Goal: Check status: Check status

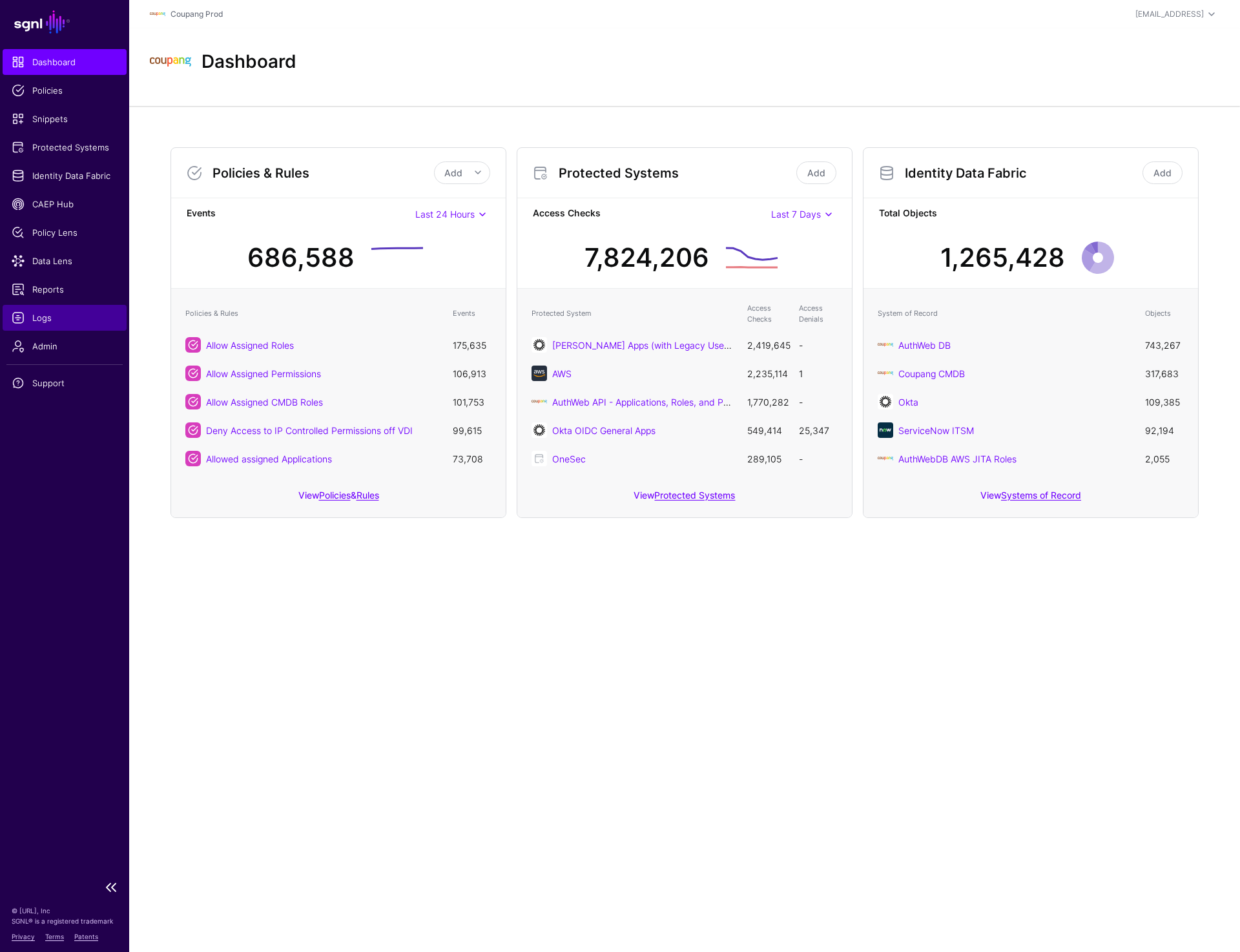
click at [53, 318] on span "Logs" at bounding box center [64, 318] width 106 height 13
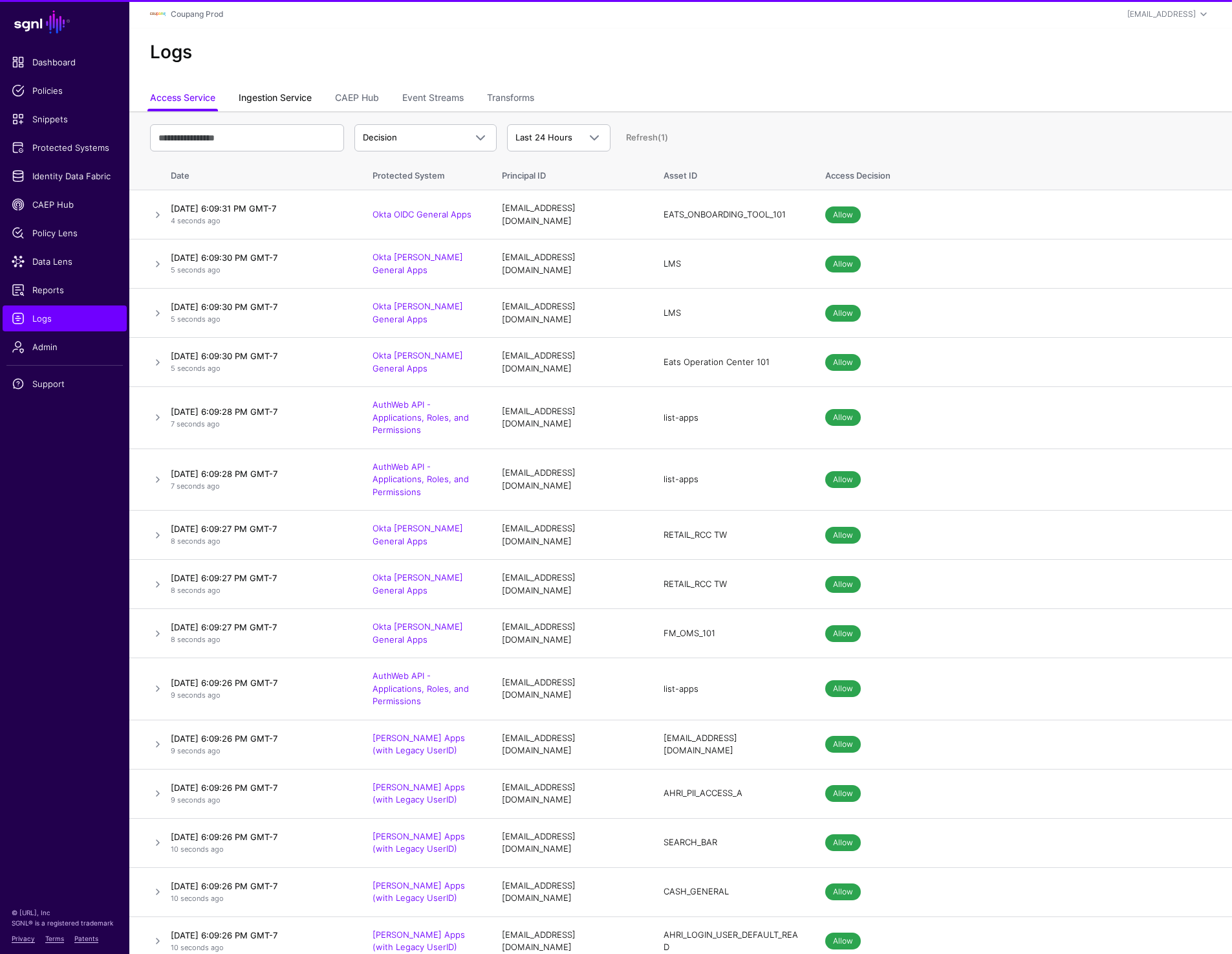
click at [269, 102] on link "Ingestion Service" at bounding box center [275, 99] width 73 height 25
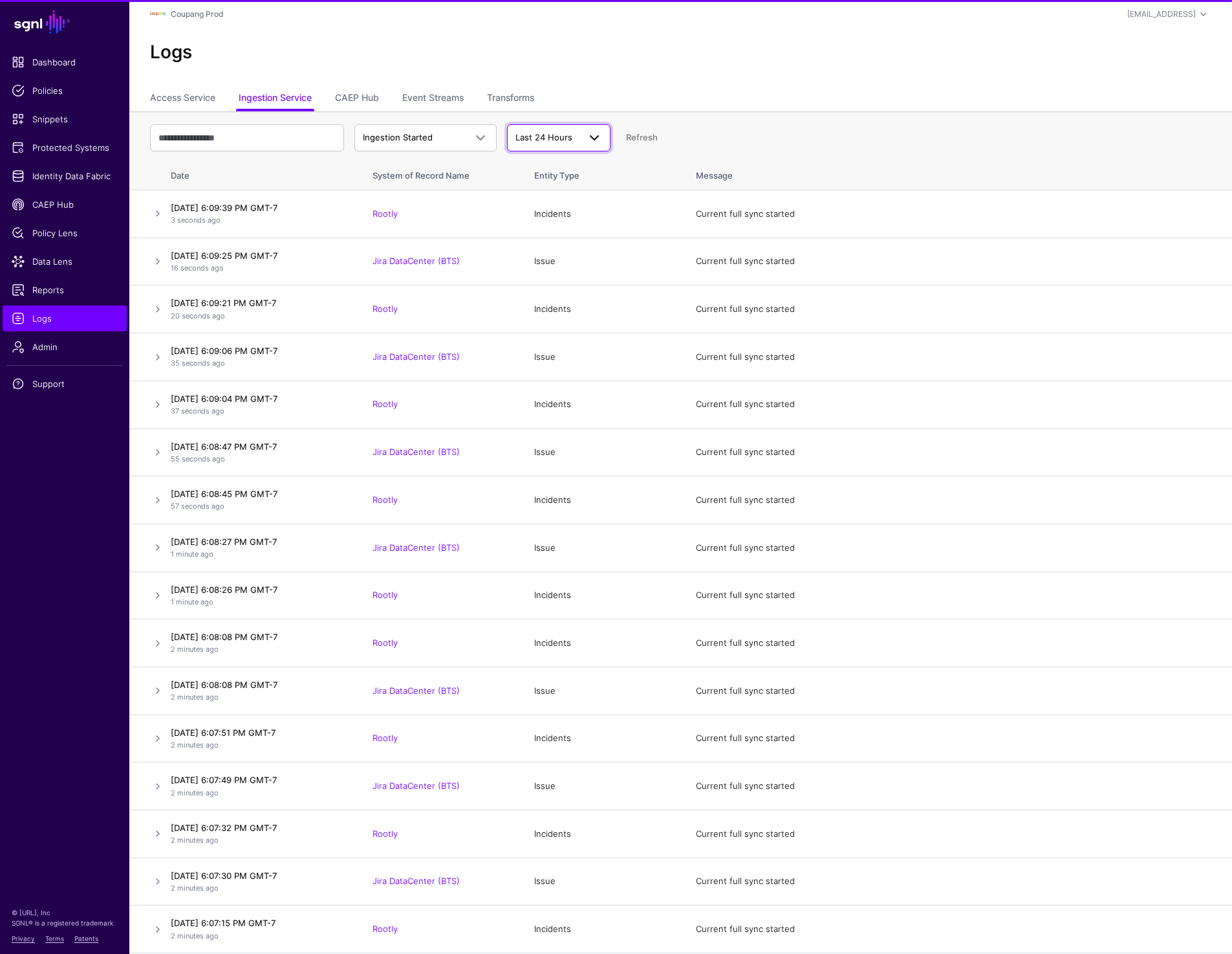
click at [594, 138] on span at bounding box center [594, 137] width 16 height 16
click at [566, 187] on div "Last 7 Days" at bounding box center [559, 188] width 83 height 13
click at [568, 131] on span "Last 7 Days" at bounding box center [547, 138] width 63 height 13
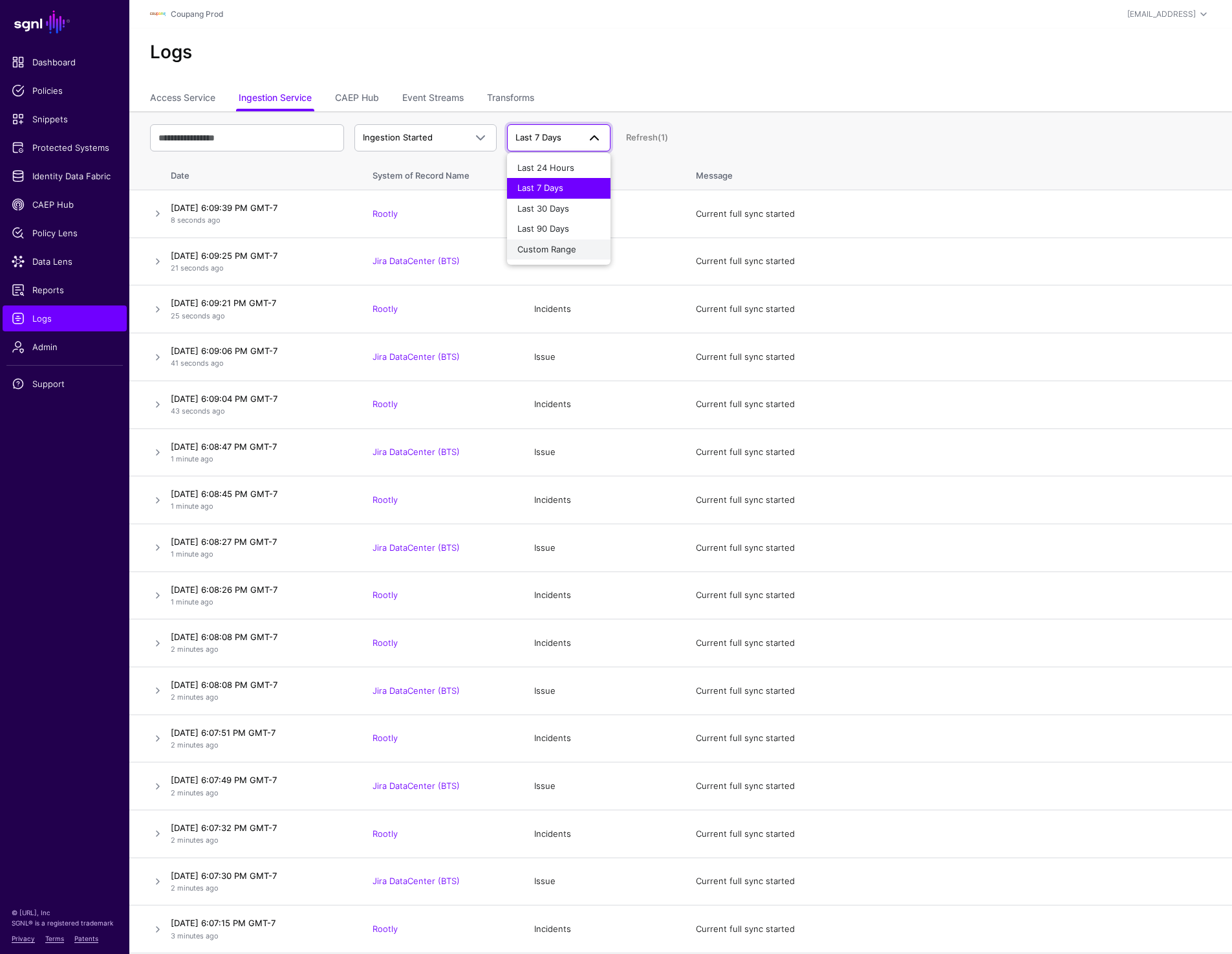
click at [559, 254] on div "Custom Range" at bounding box center [559, 250] width 83 height 13
select select "*"
select select "****"
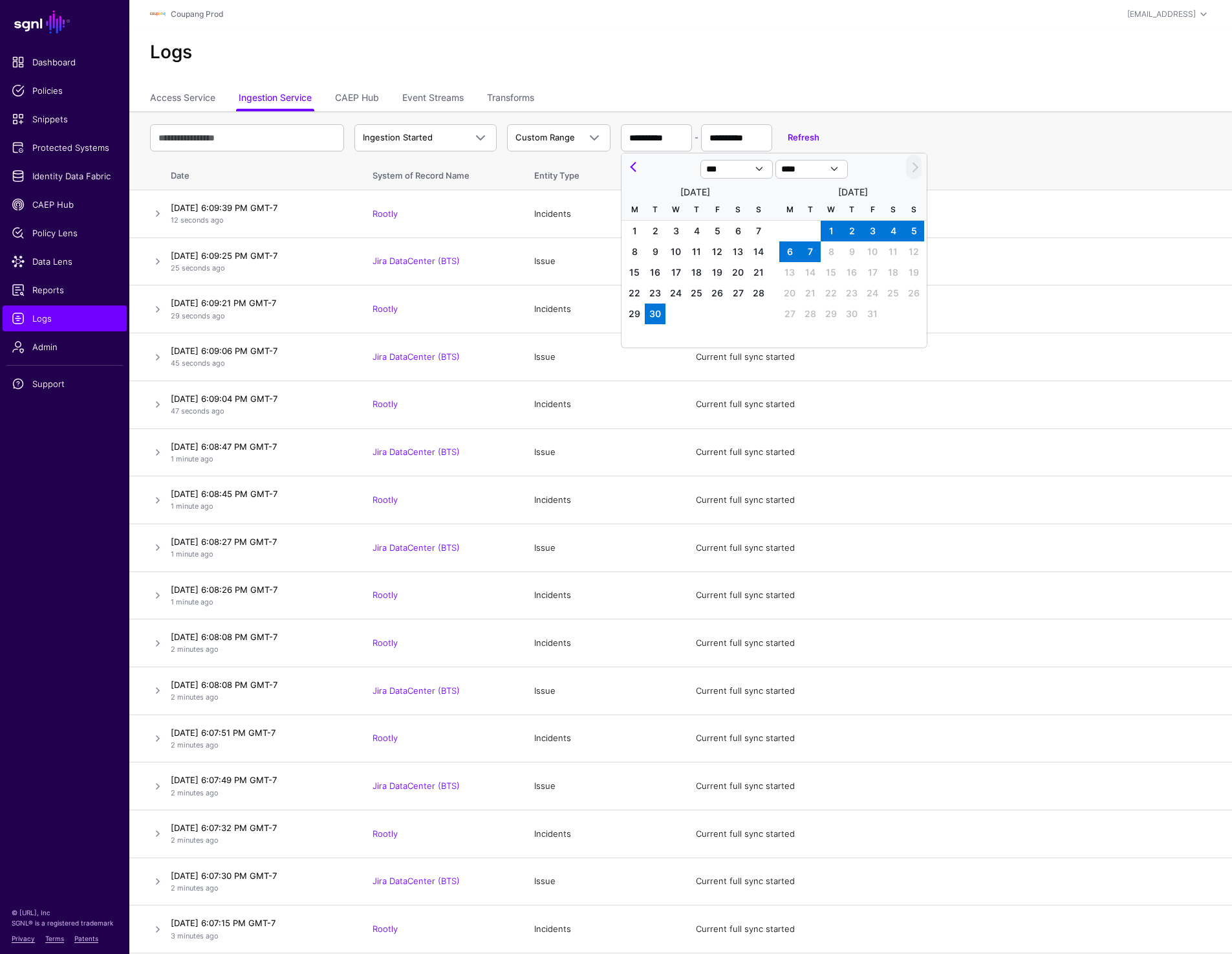
click at [837, 233] on span "1" at bounding box center [830, 230] width 21 height 21
type input "**********"
click at [851, 233] on span "2" at bounding box center [851, 230] width 21 height 21
type input "**********"
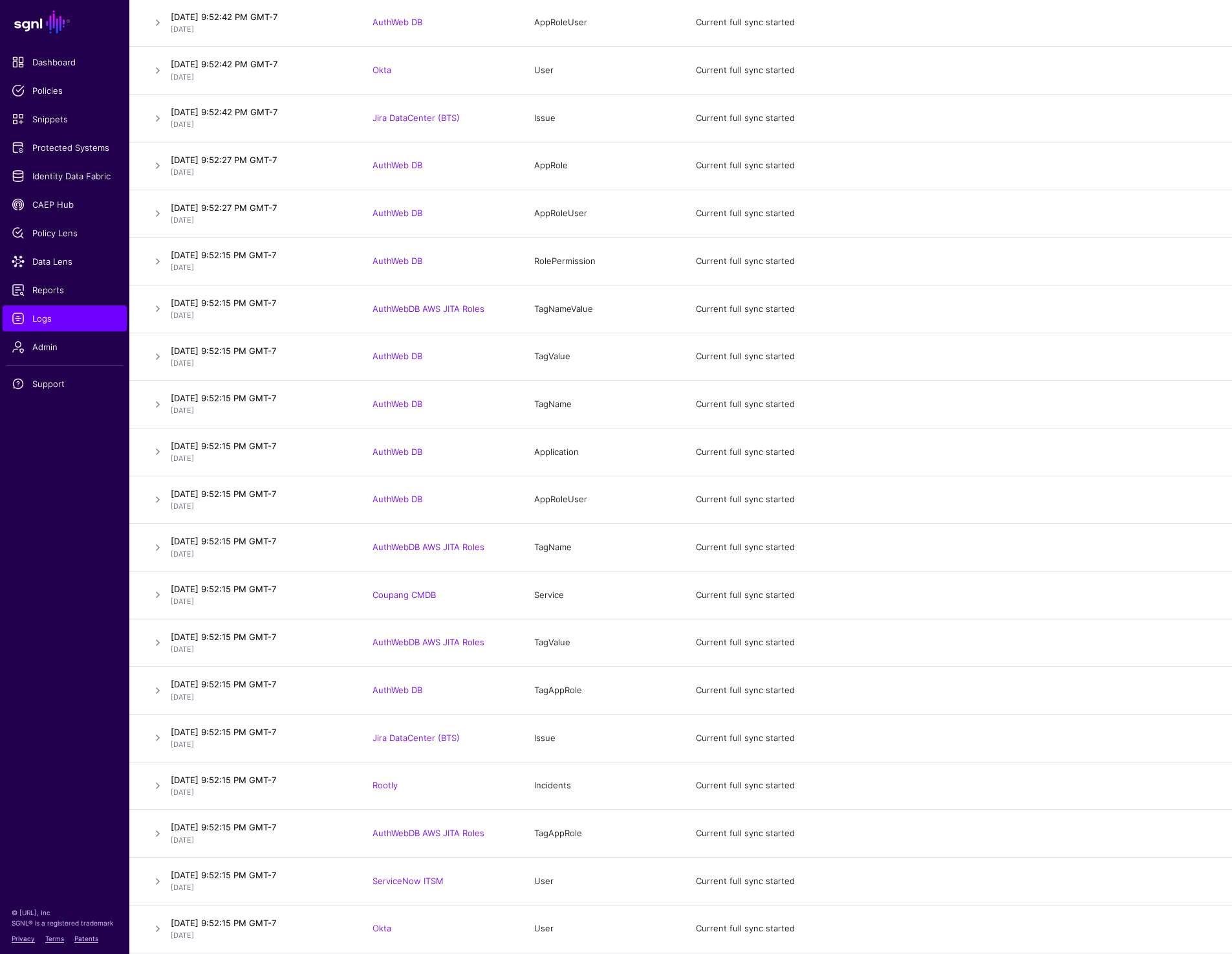
scroll to position [39141, 0]
click at [61, 184] on link "Identity Data Fabric" at bounding box center [64, 175] width 124 height 25
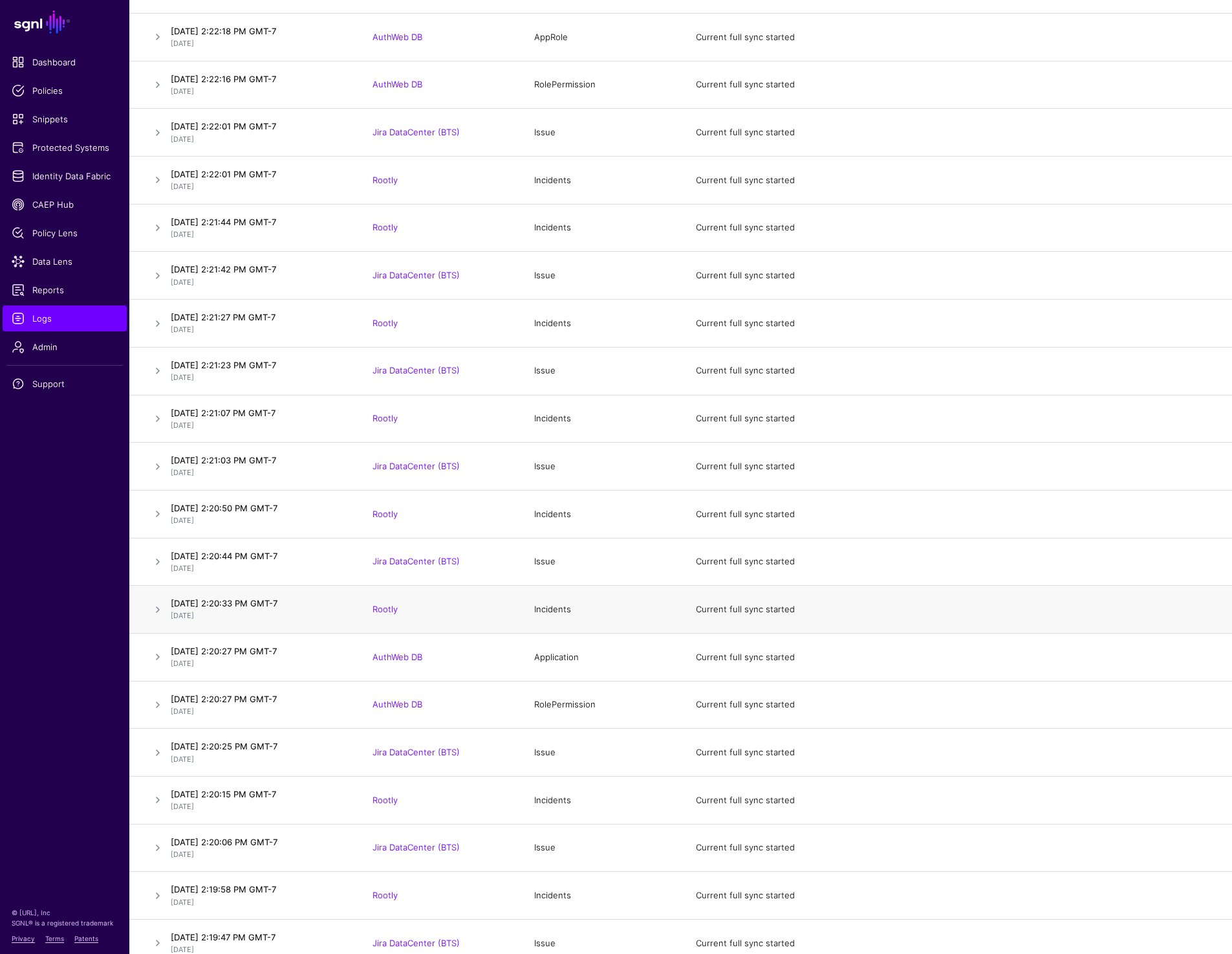
scroll to position [178723, 0]
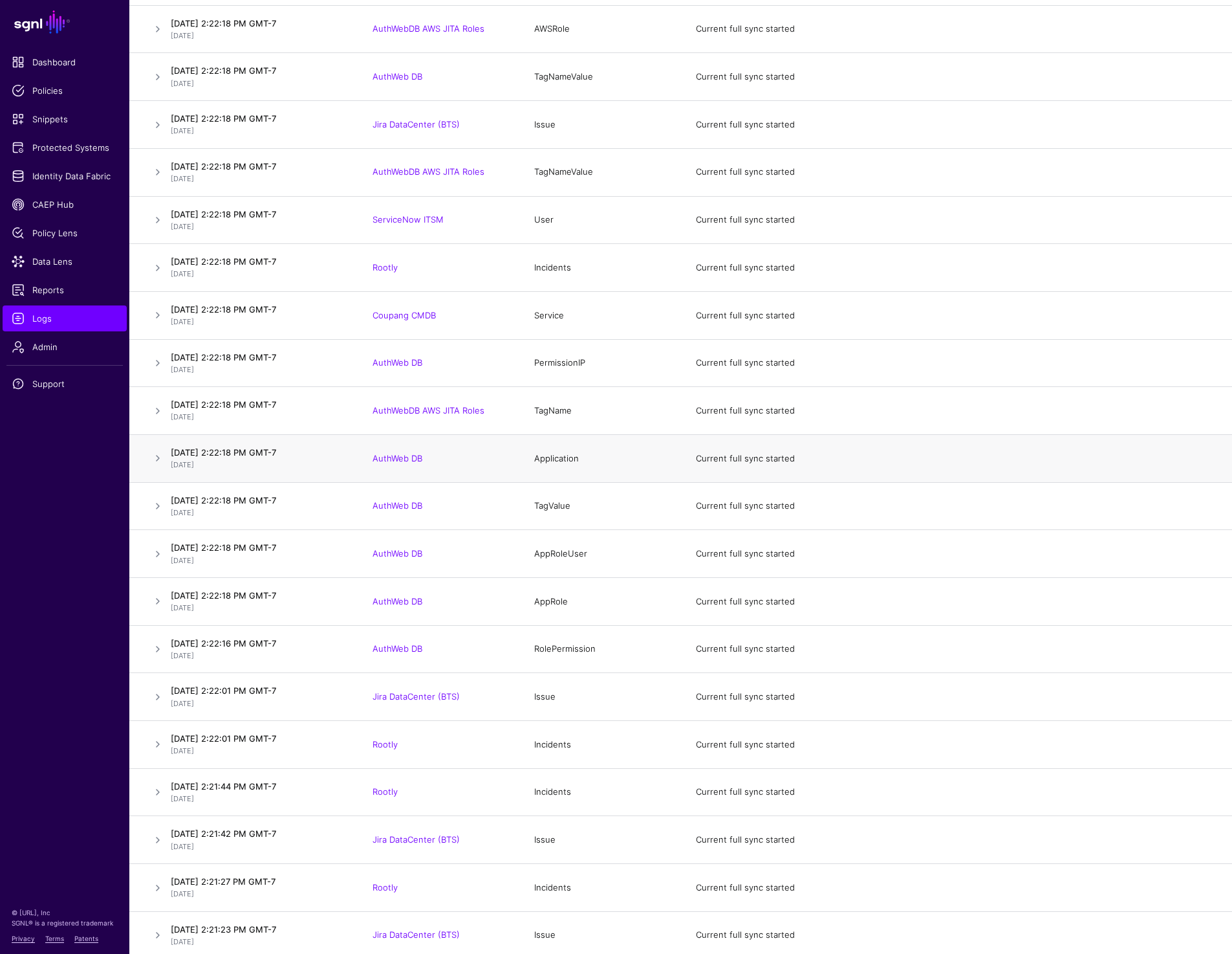
click at [149, 482] on td at bounding box center [147, 458] width 36 height 48
click at [152, 466] on link at bounding box center [158, 458] width 16 height 16
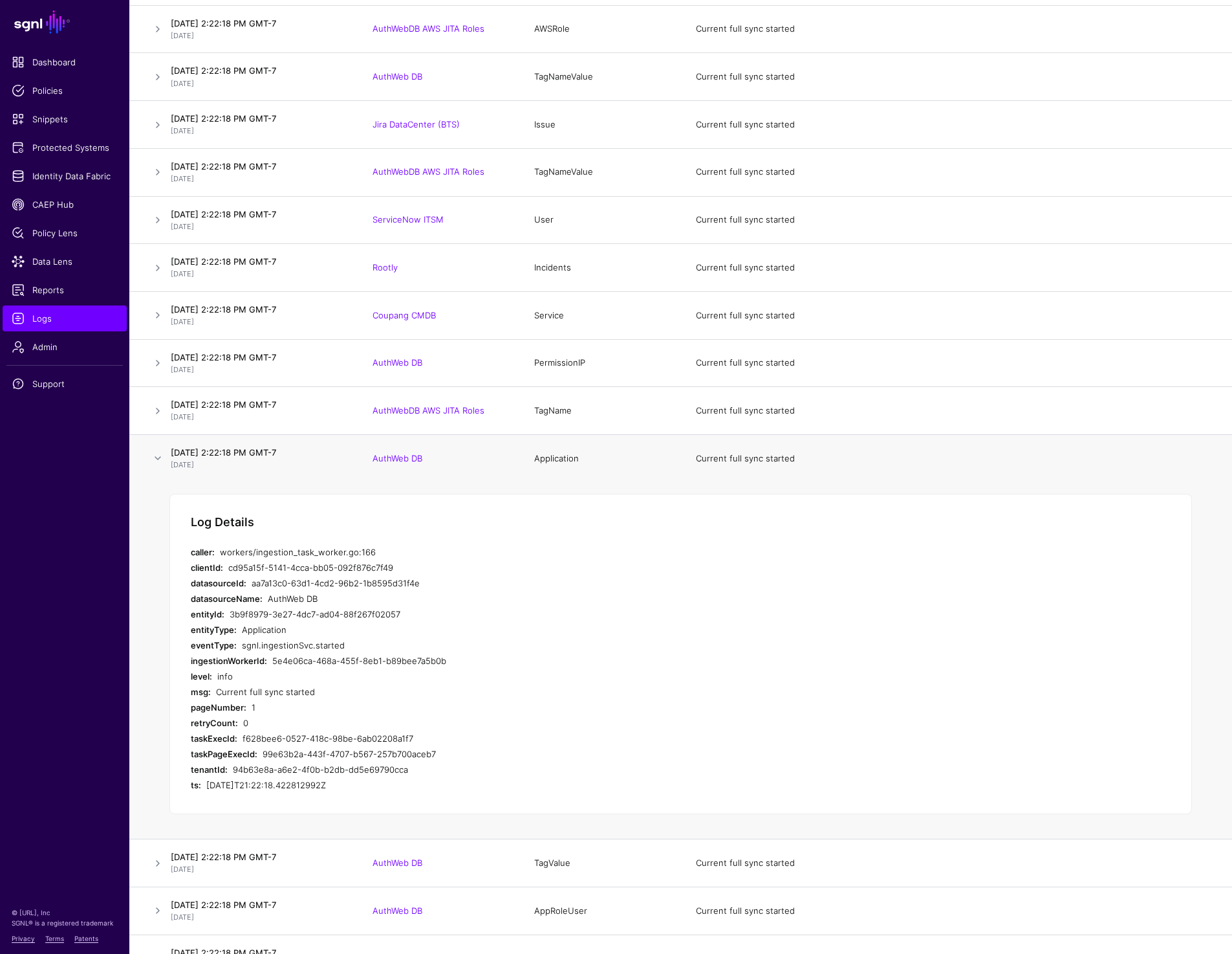
scroll to position [178688, 0]
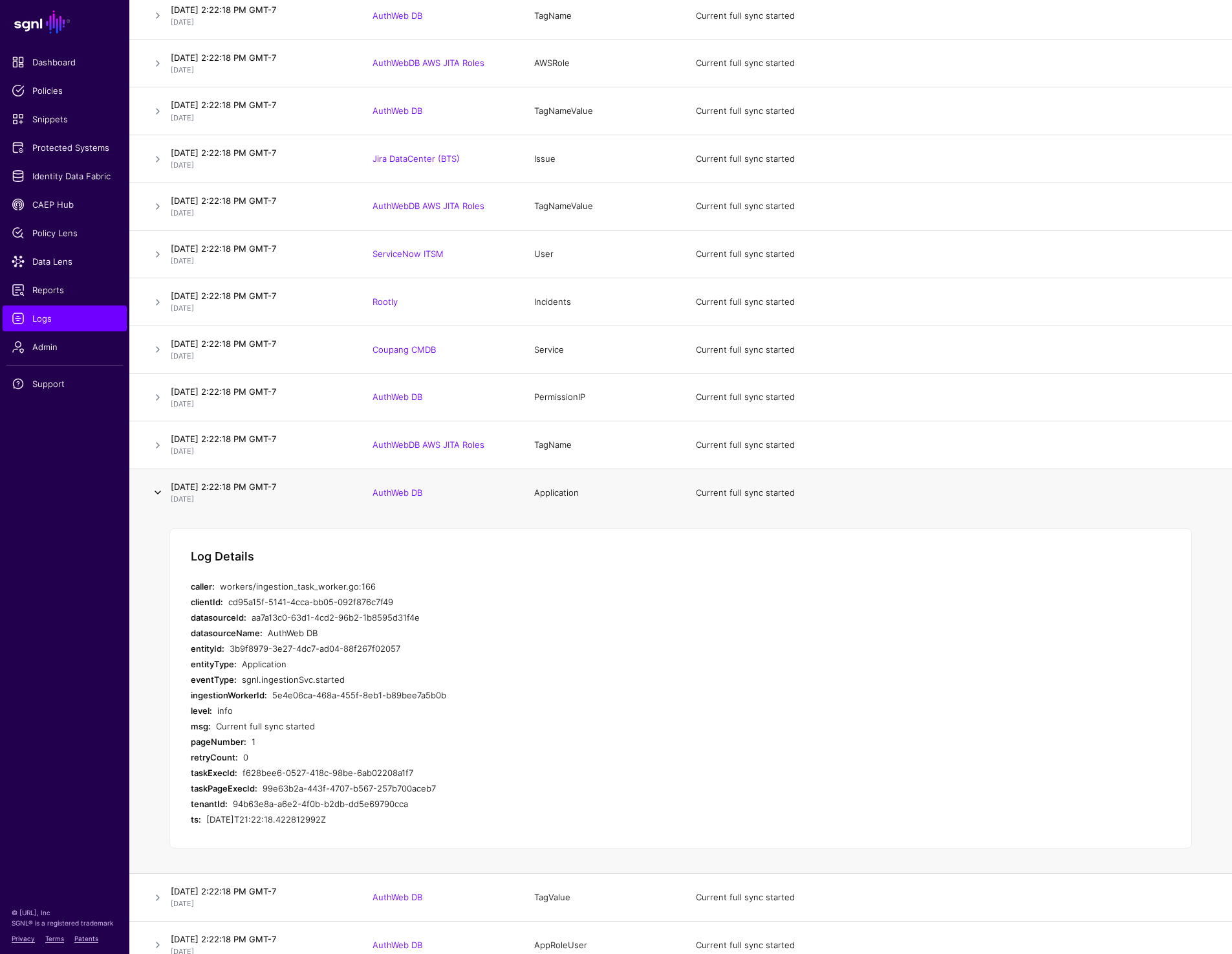
click at [154, 500] on link at bounding box center [158, 492] width 16 height 16
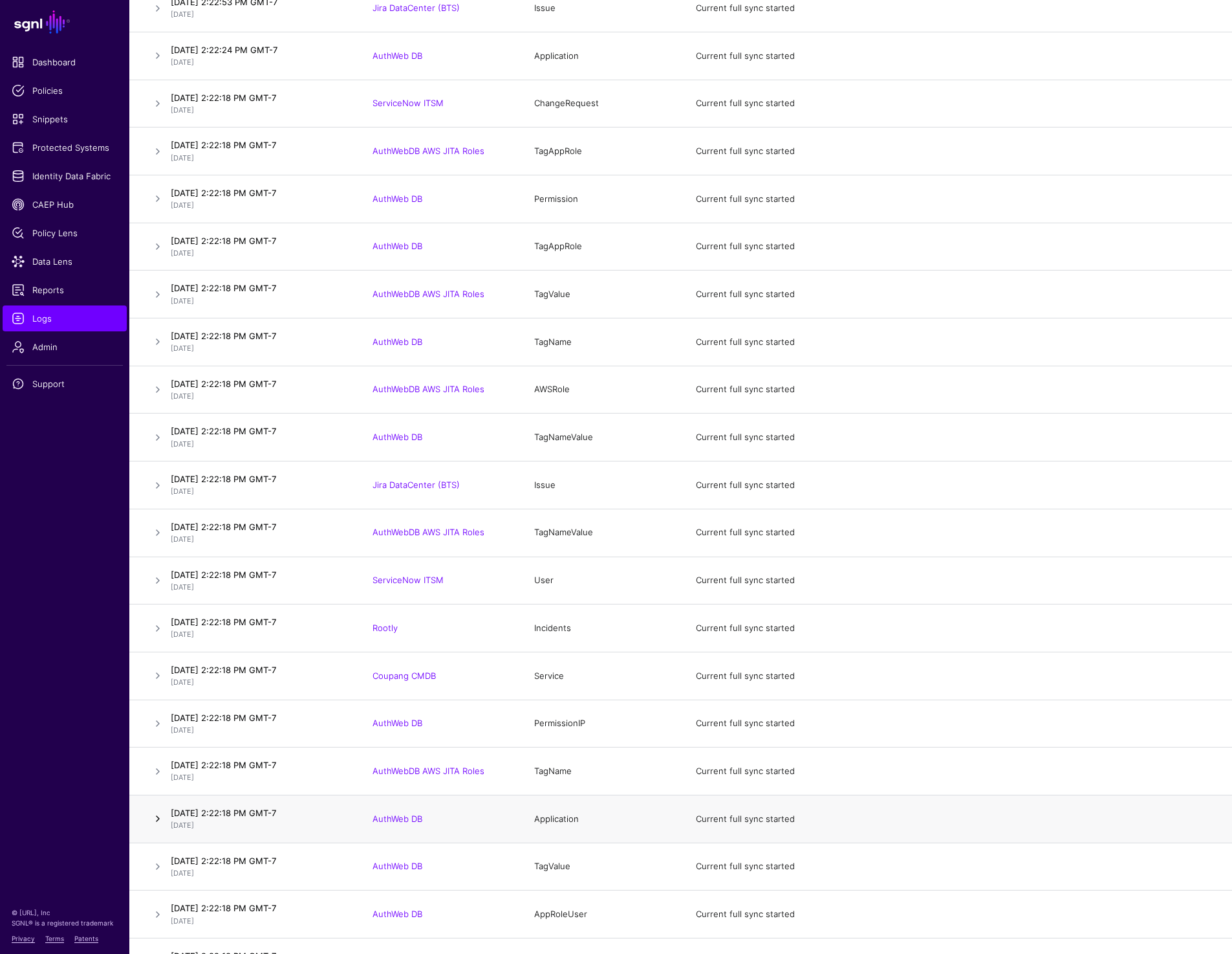
scroll to position [178381, 0]
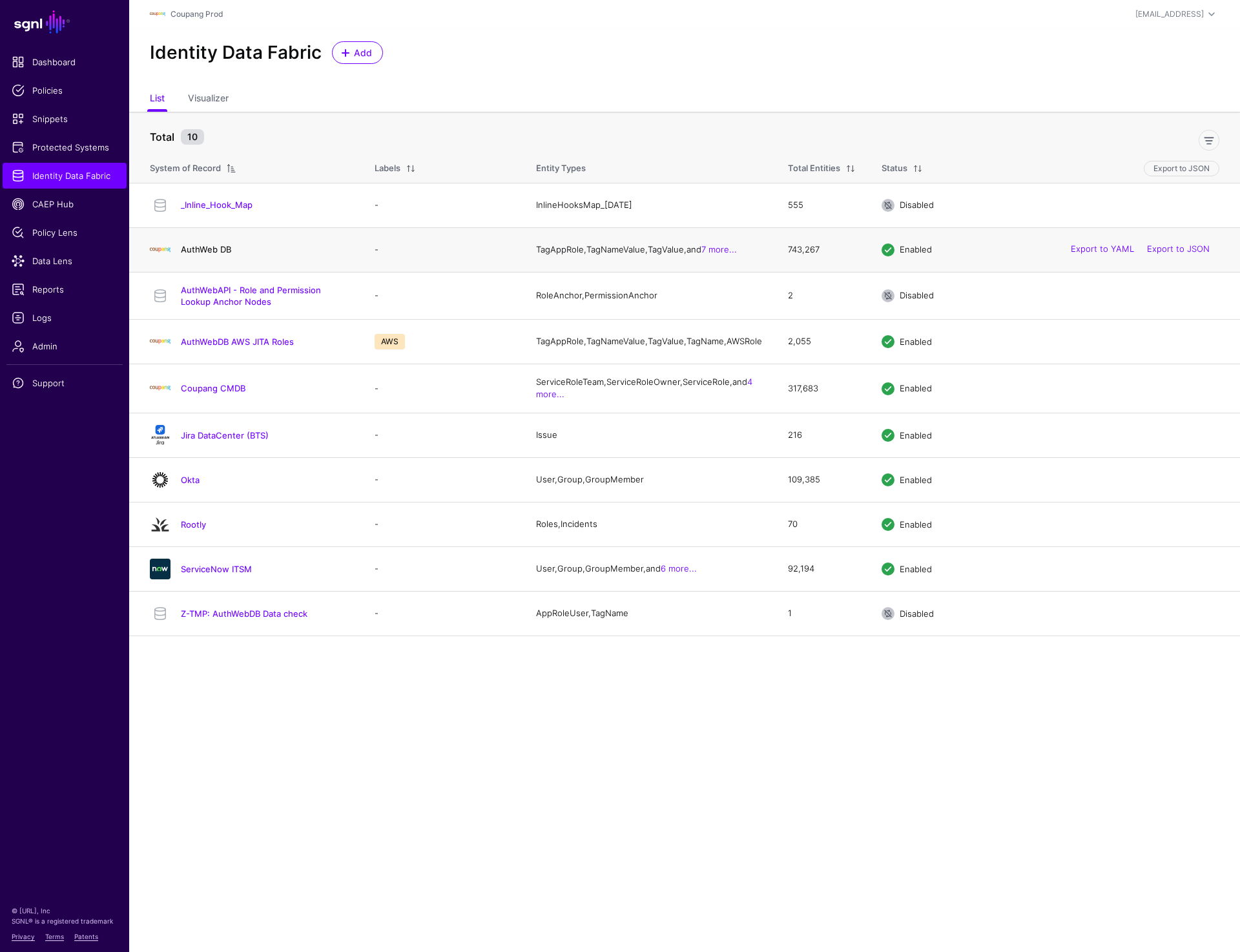
click at [202, 254] on link "AuthWeb DB" at bounding box center [205, 249] width 50 height 11
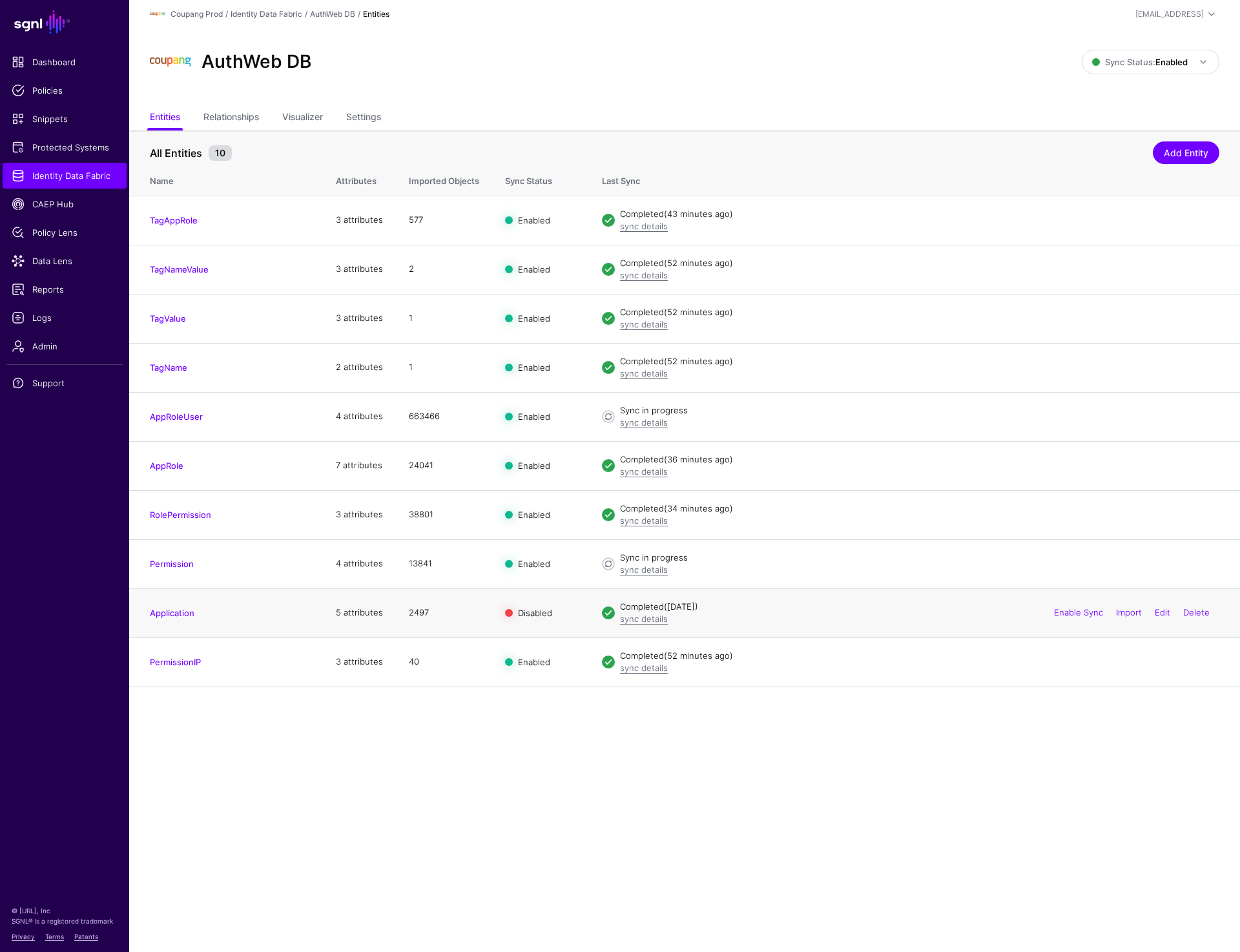
click at [634, 626] on td "Completed (5 days ago) sync details Enable Sync Import Edit Delete" at bounding box center [914, 613] width 651 height 49
click at [634, 622] on link "sync details" at bounding box center [644, 618] width 48 height 11
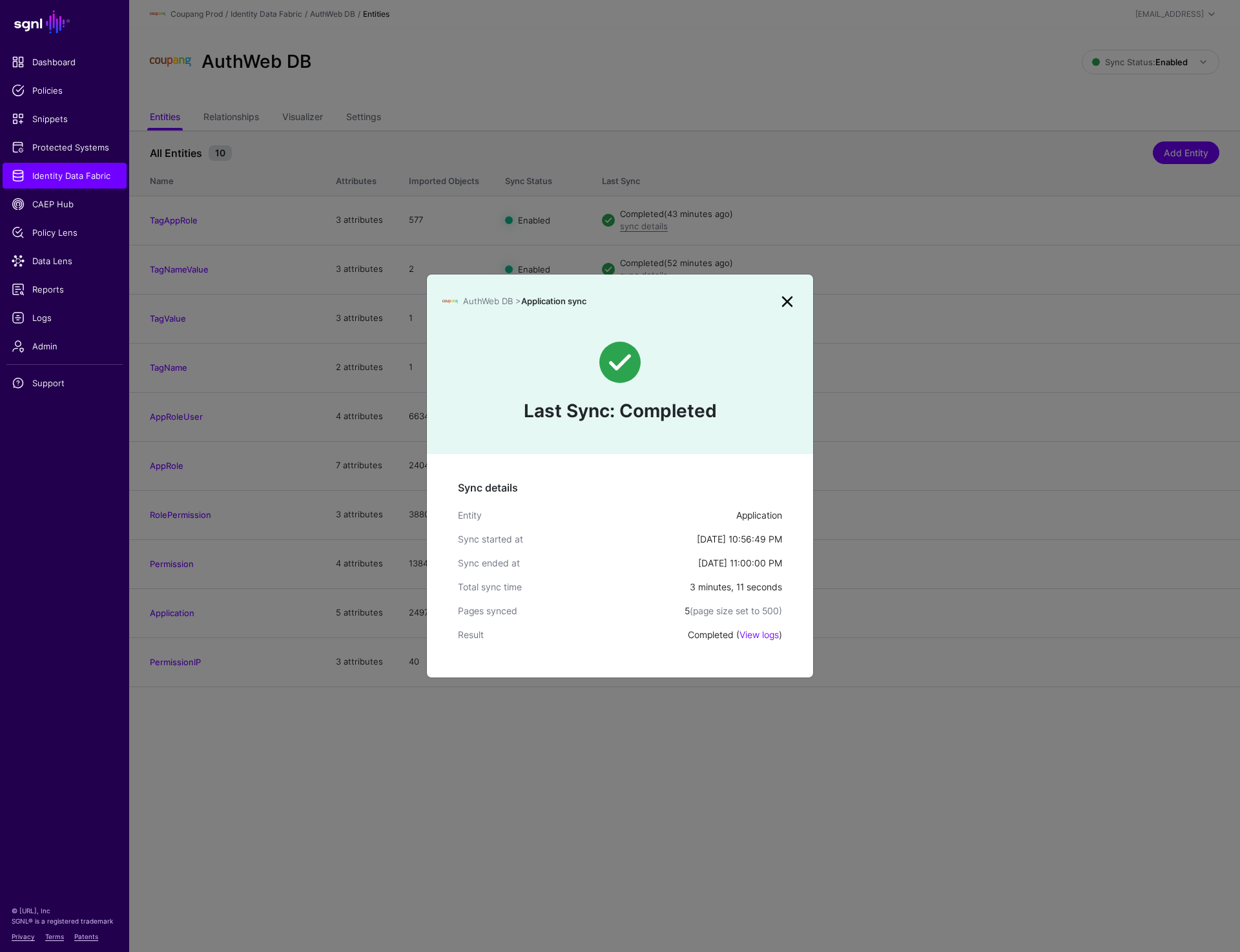
click at [789, 298] on link at bounding box center [786, 301] width 21 height 20
